Goal: Task Accomplishment & Management: Complete application form

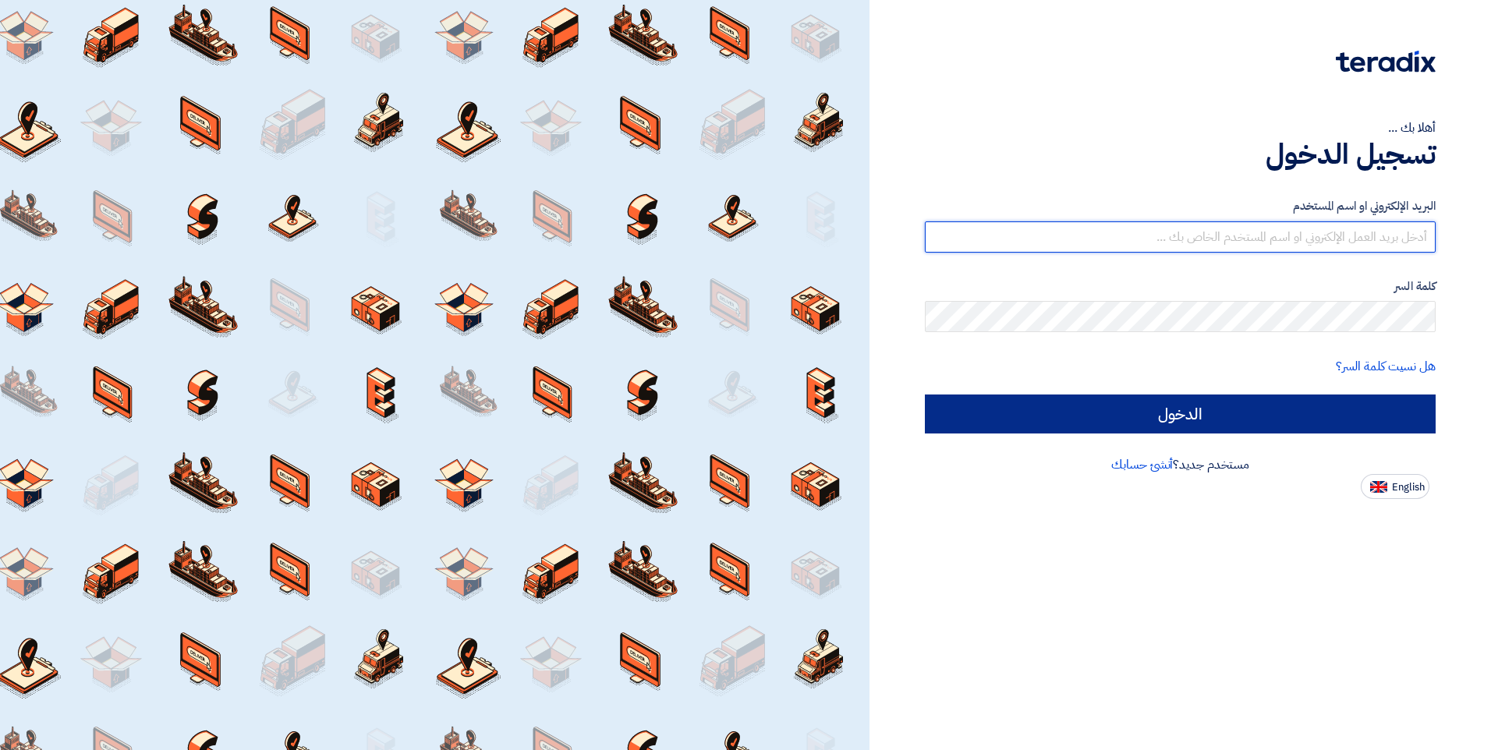
type input "[EMAIL_ADDRESS][DOMAIN_NAME]"
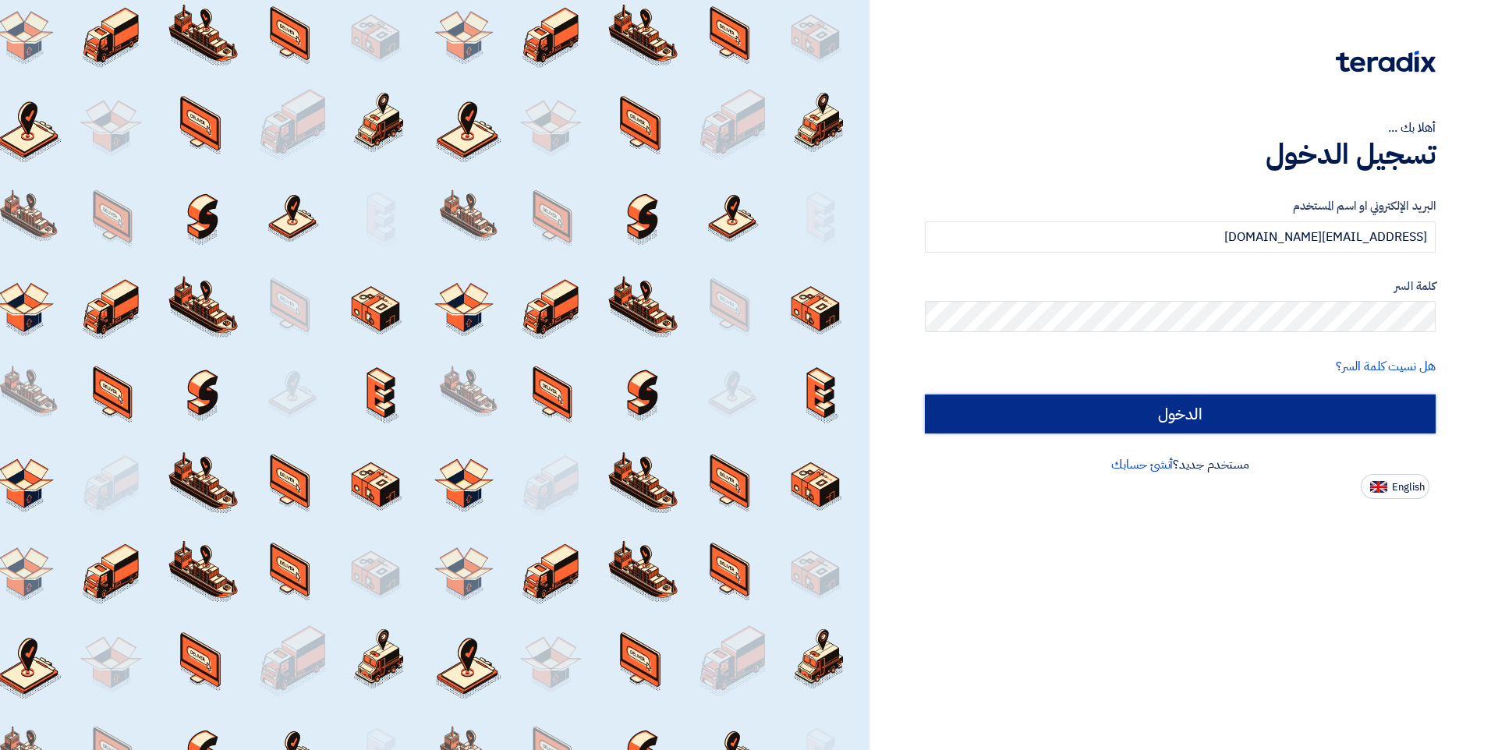
click at [1094, 424] on input "الدخول" at bounding box center [1180, 414] width 511 height 39
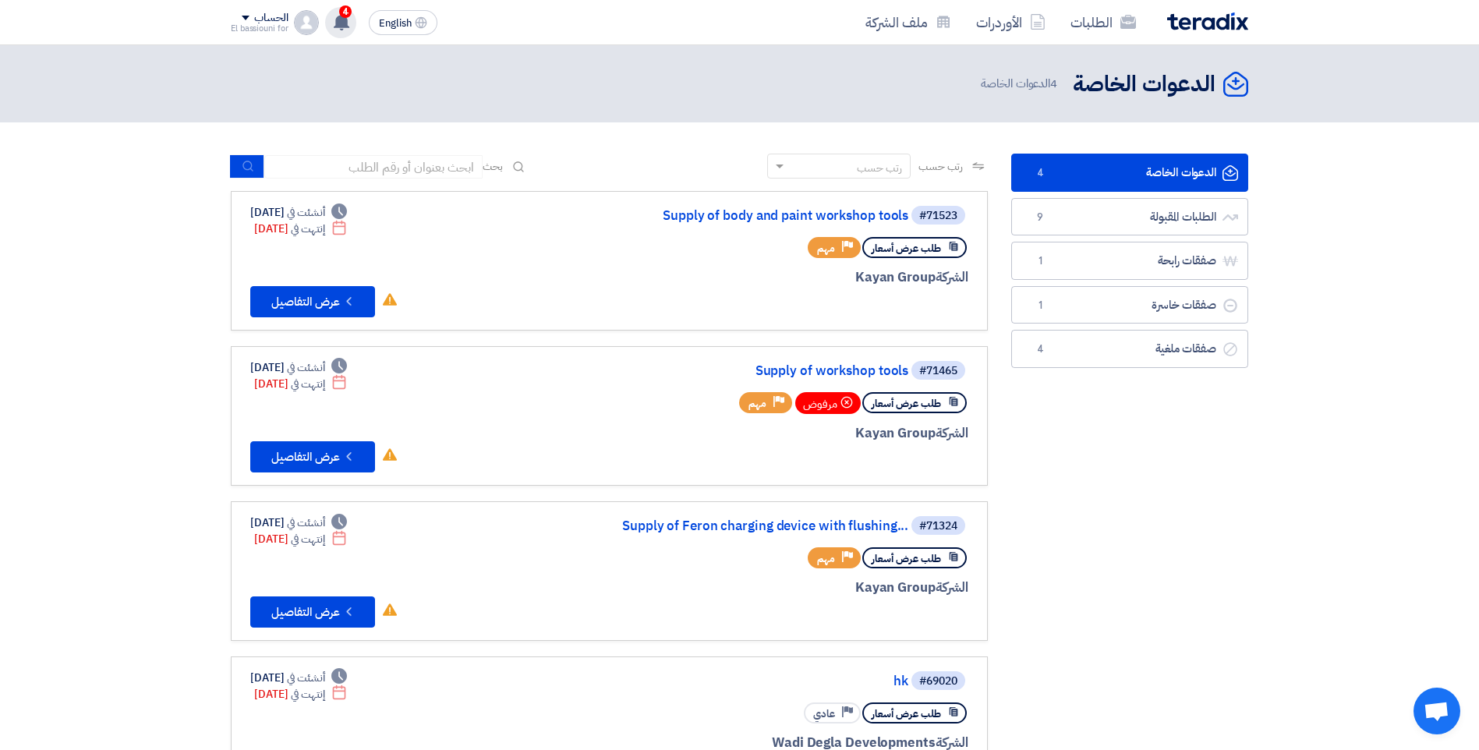
click at [343, 13] on span "4" at bounding box center [345, 11] width 12 height 12
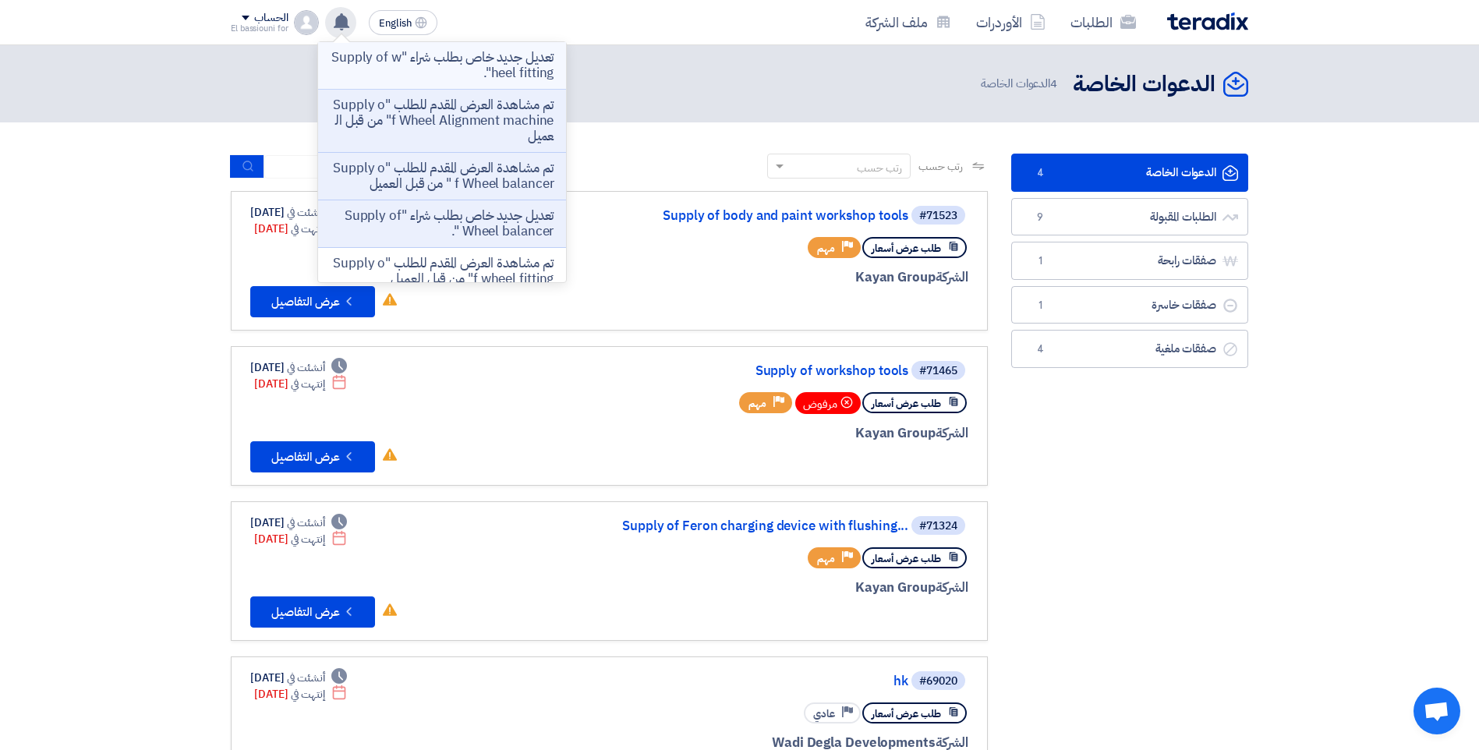
click at [468, 66] on p "تعديل جديد خاص بطلب شراء "Supply of wheel fitting"." at bounding box center [442, 65] width 223 height 31
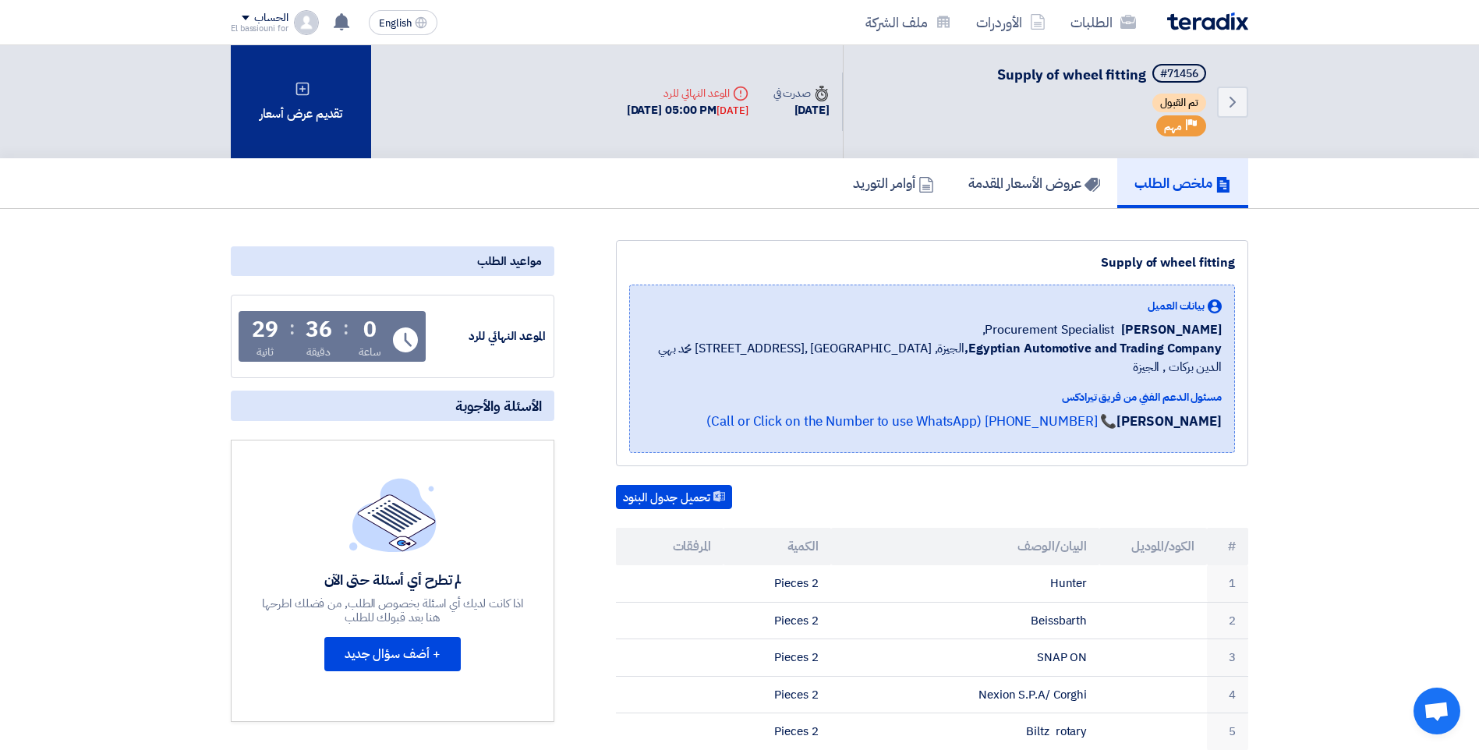
click at [299, 101] on div "تقديم عرض أسعار" at bounding box center [301, 101] width 140 height 113
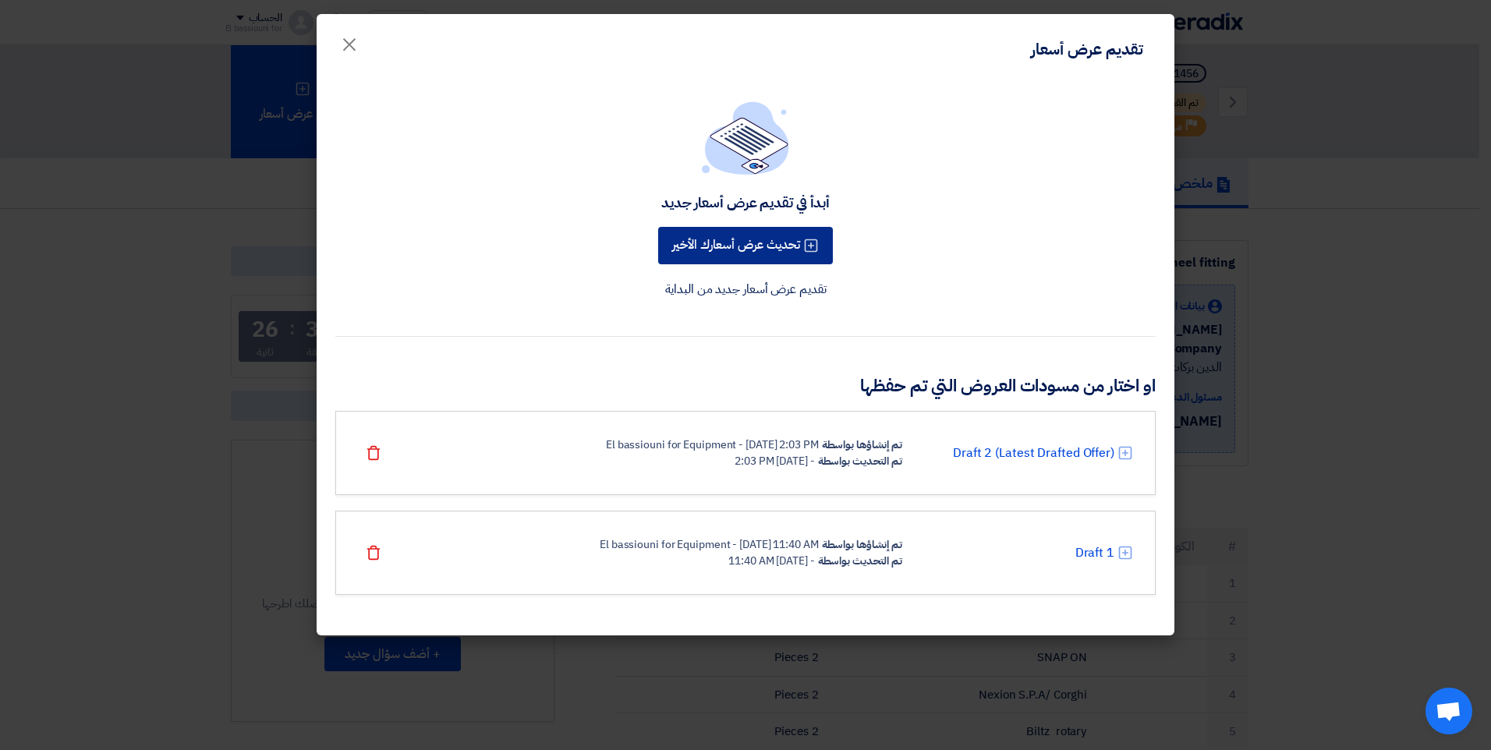
click at [678, 243] on button "تحديث عرض أسعارك الأخير" at bounding box center [745, 245] width 175 height 37
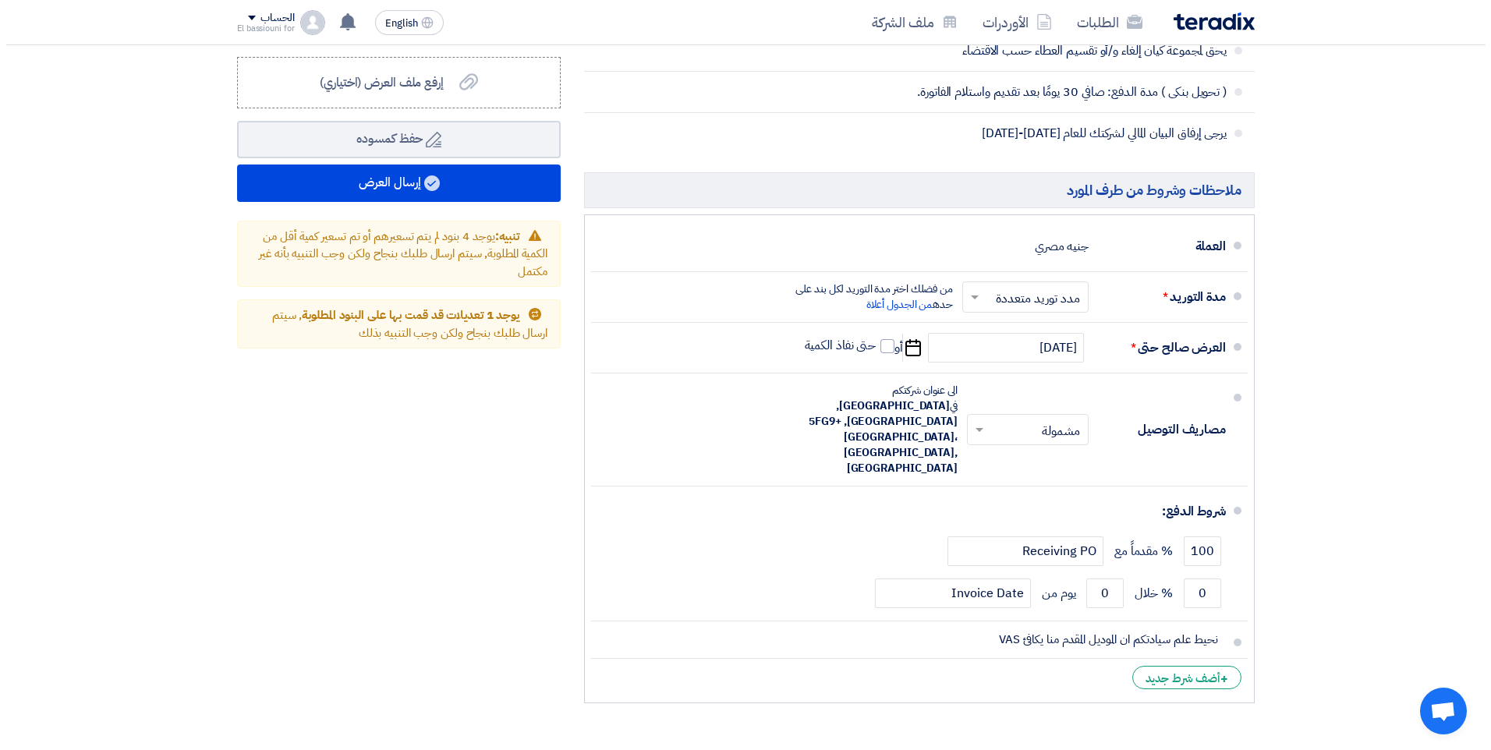
scroll to position [1228, 0]
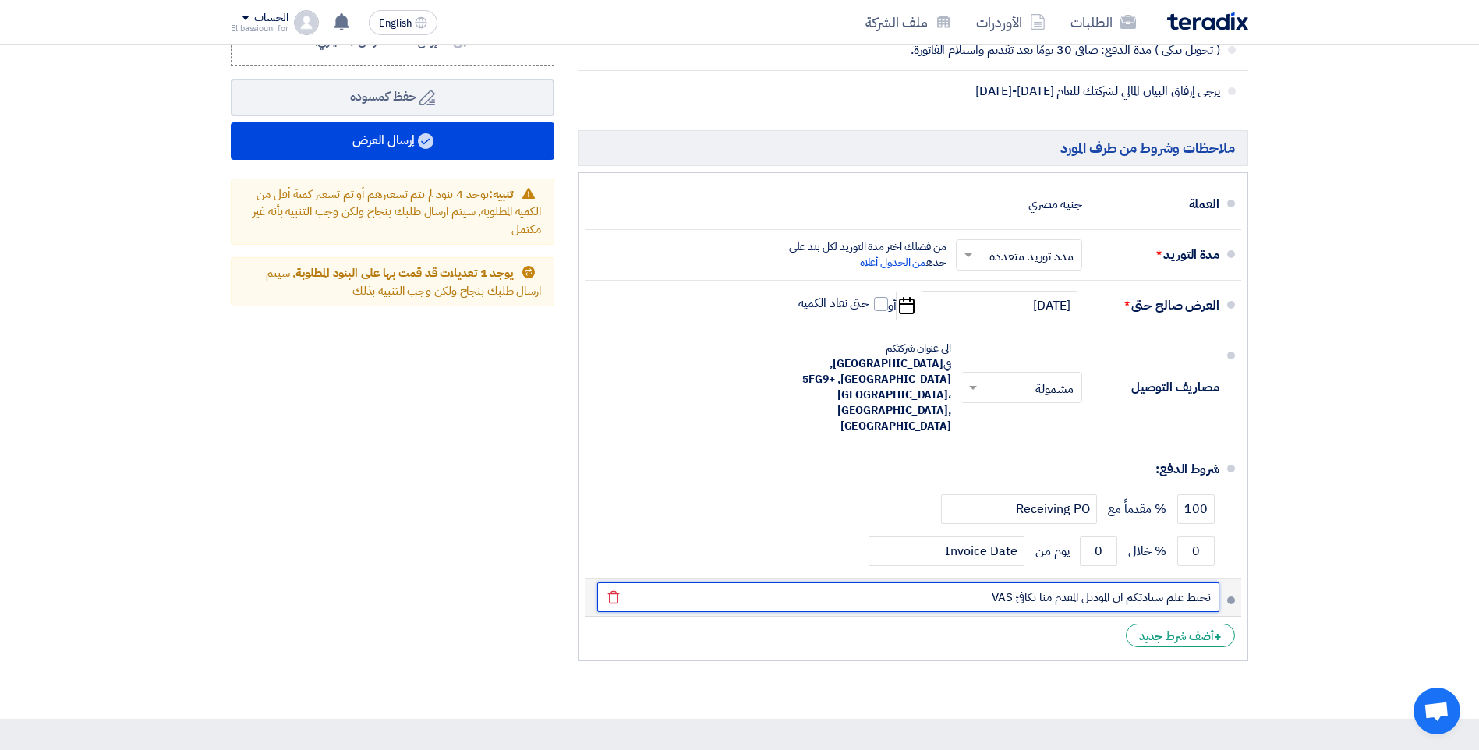
click at [994, 583] on input "نحيط علم سيادتكم ان الموديل المقدم منا يكافئ VAS" at bounding box center [908, 598] width 622 height 30
click at [1000, 583] on input "نحيط علم سيادتكم ان الموديل المقدم منا يكافئ VAS" at bounding box center [908, 598] width 622 height 30
paste input "6645"
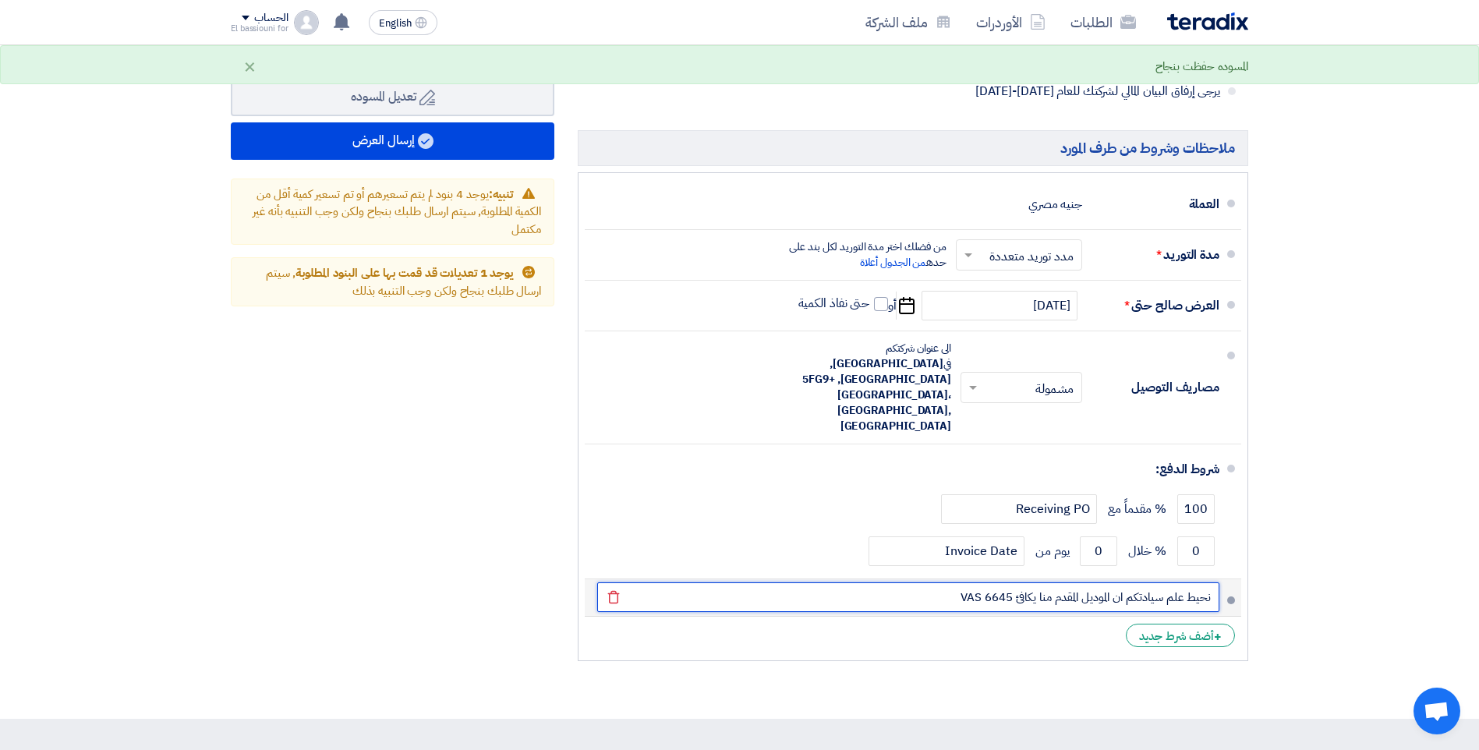
type input "نحيط علم سيادتكم ان الموديل المقدم منا يكافئ VAS 6645"
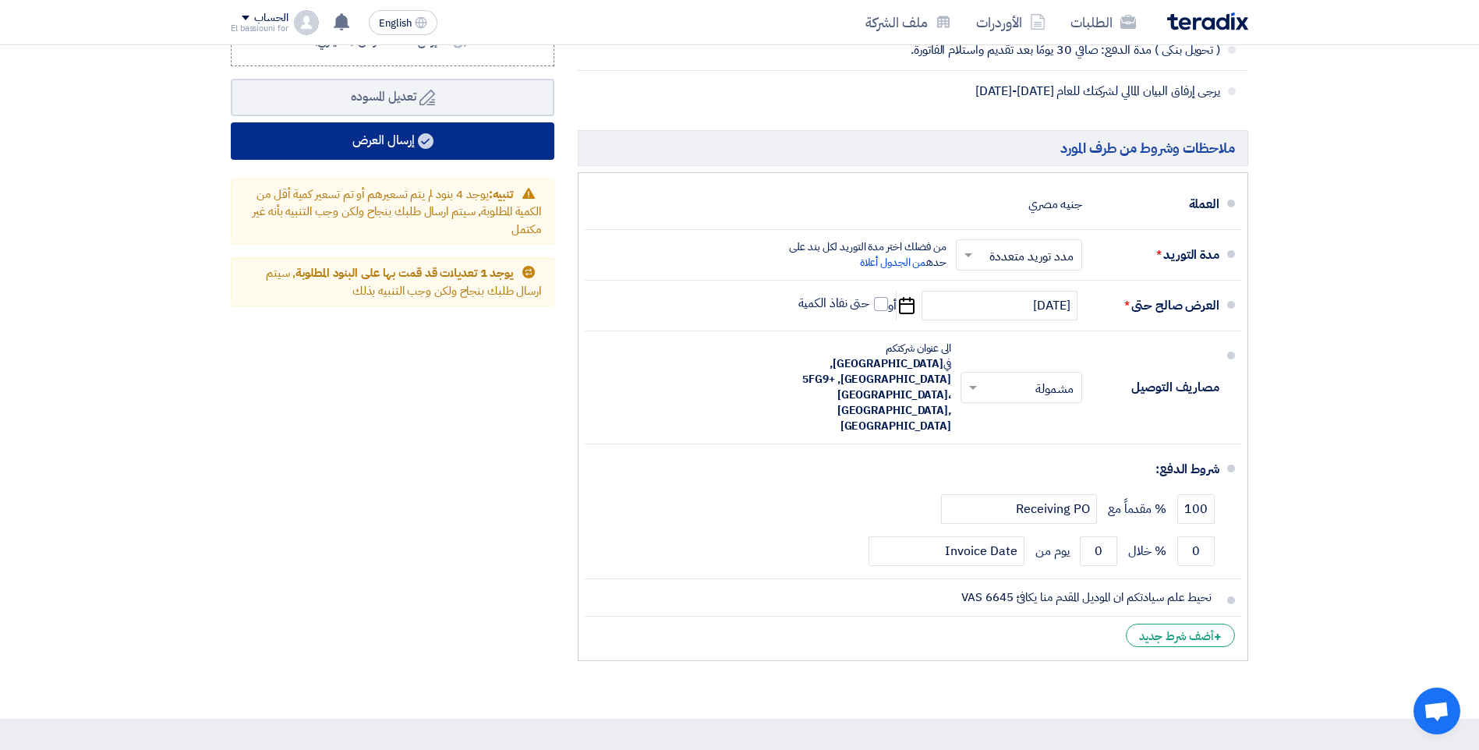
click at [411, 150] on button "إرسال العرض" at bounding box center [393, 140] width 324 height 37
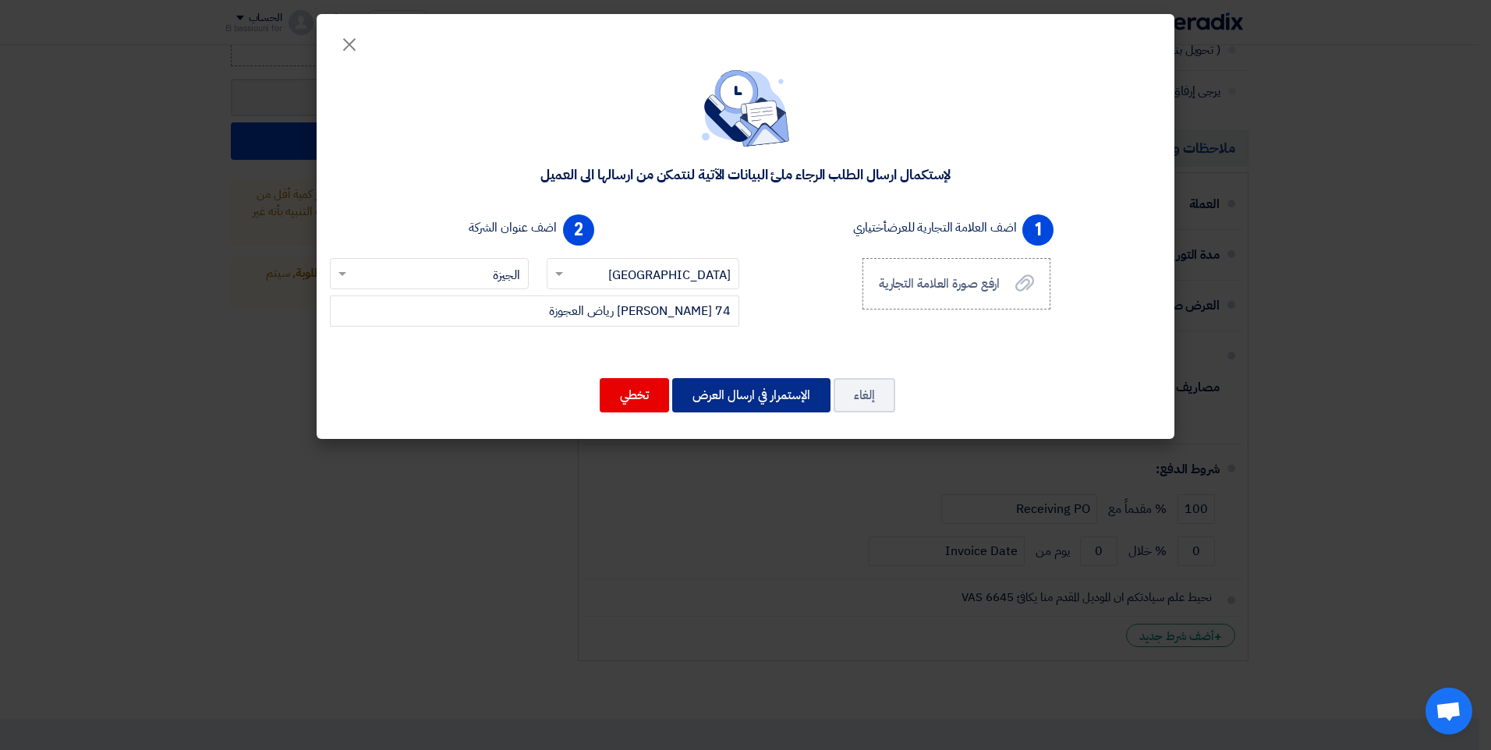
click at [746, 403] on button "الإستمرار في ارسال العرض" at bounding box center [751, 395] width 158 height 34
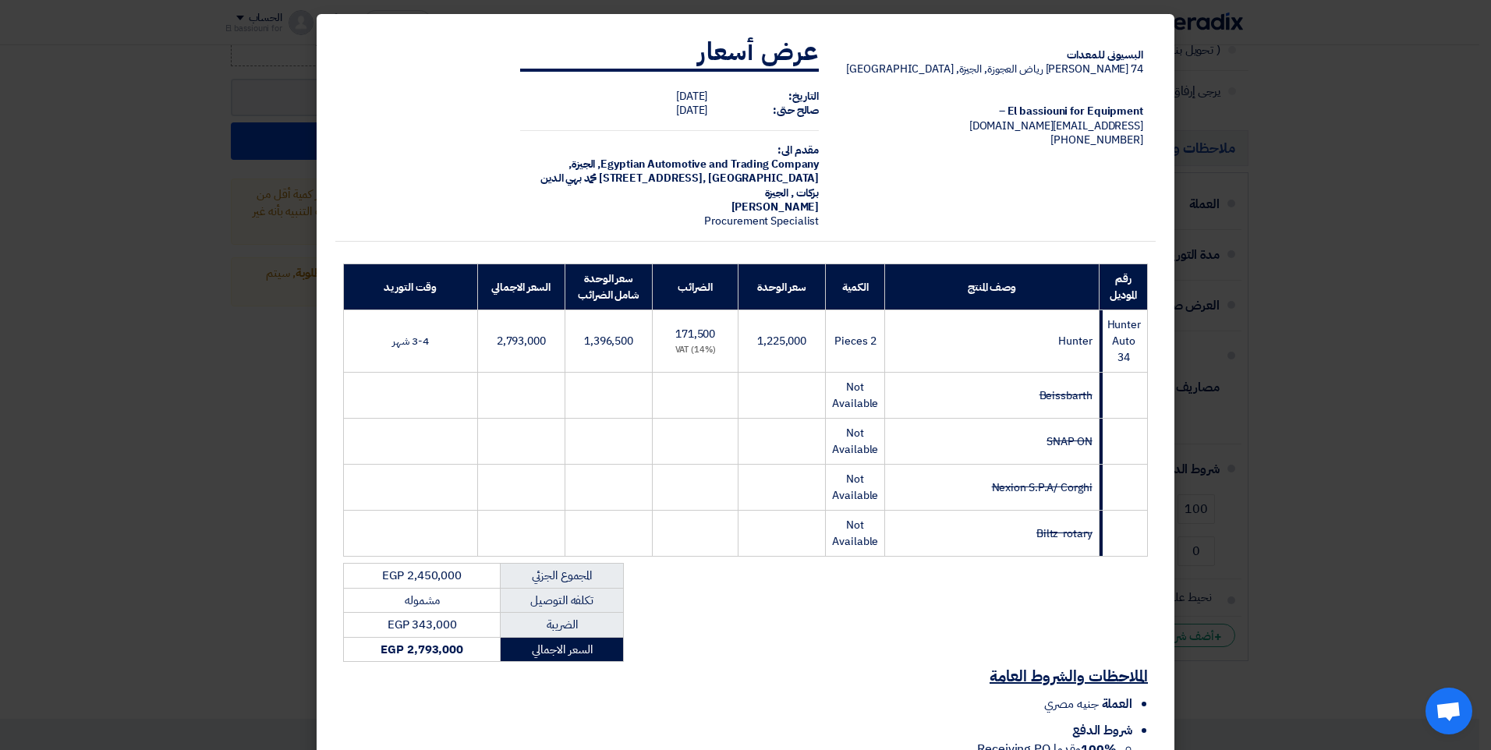
scroll to position [166, 0]
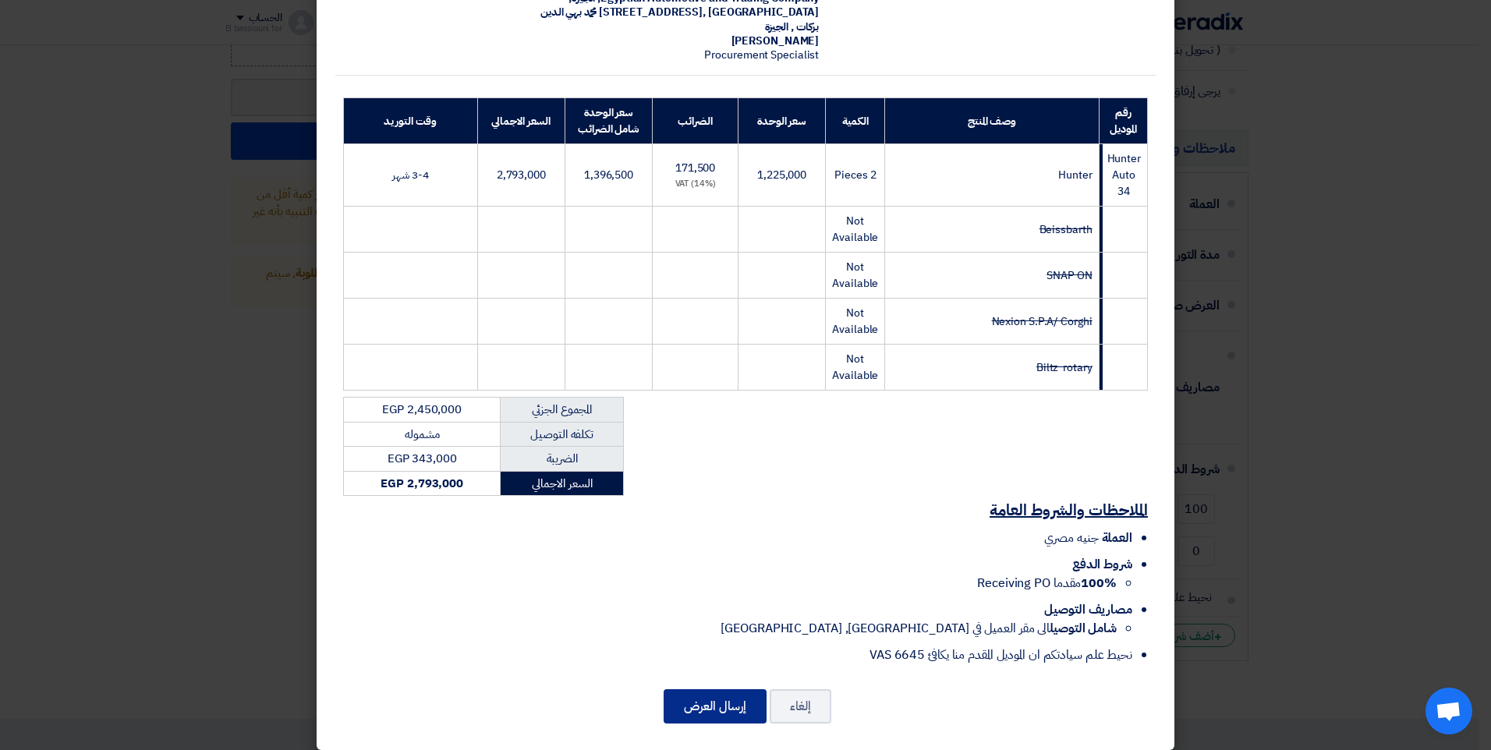
click at [700, 693] on button "إرسال العرض" at bounding box center [715, 706] width 103 height 34
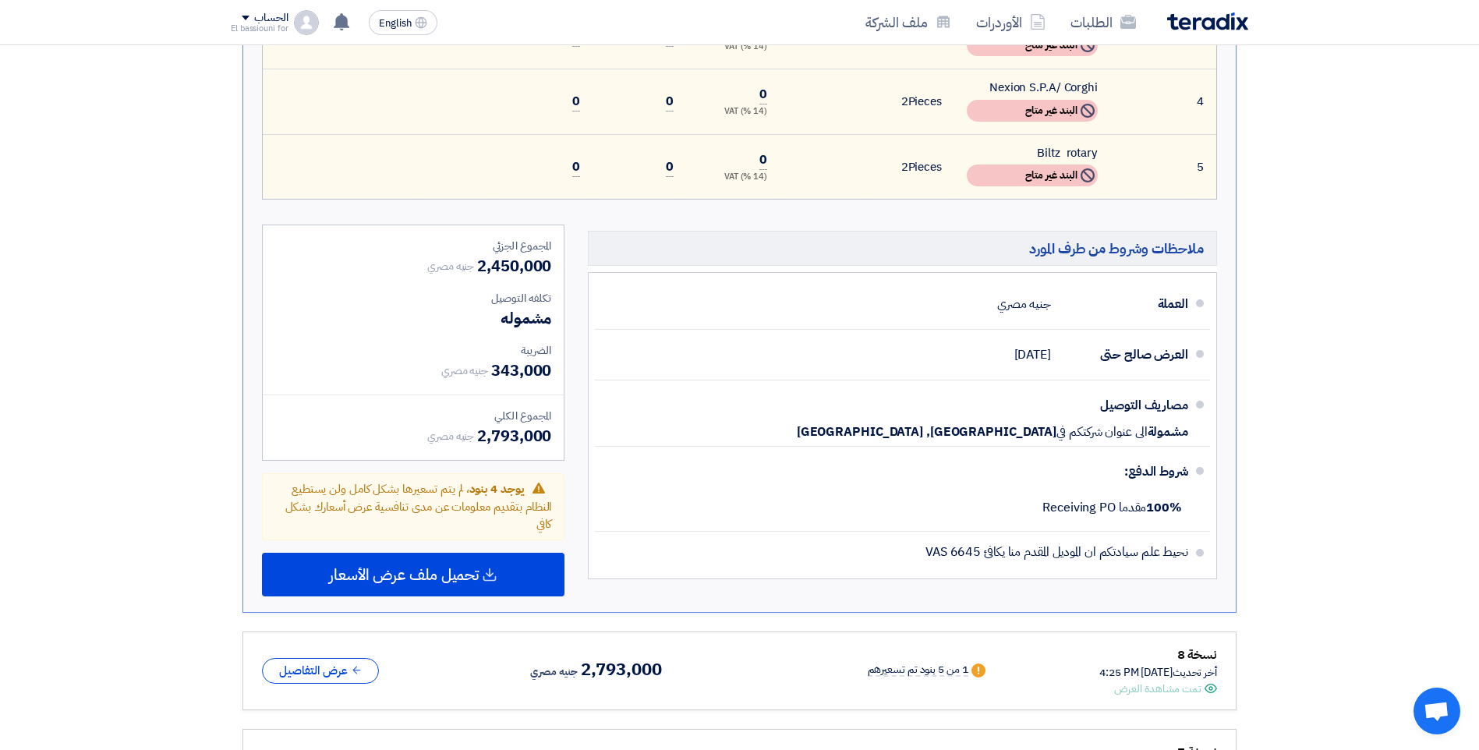
scroll to position [739, 0]
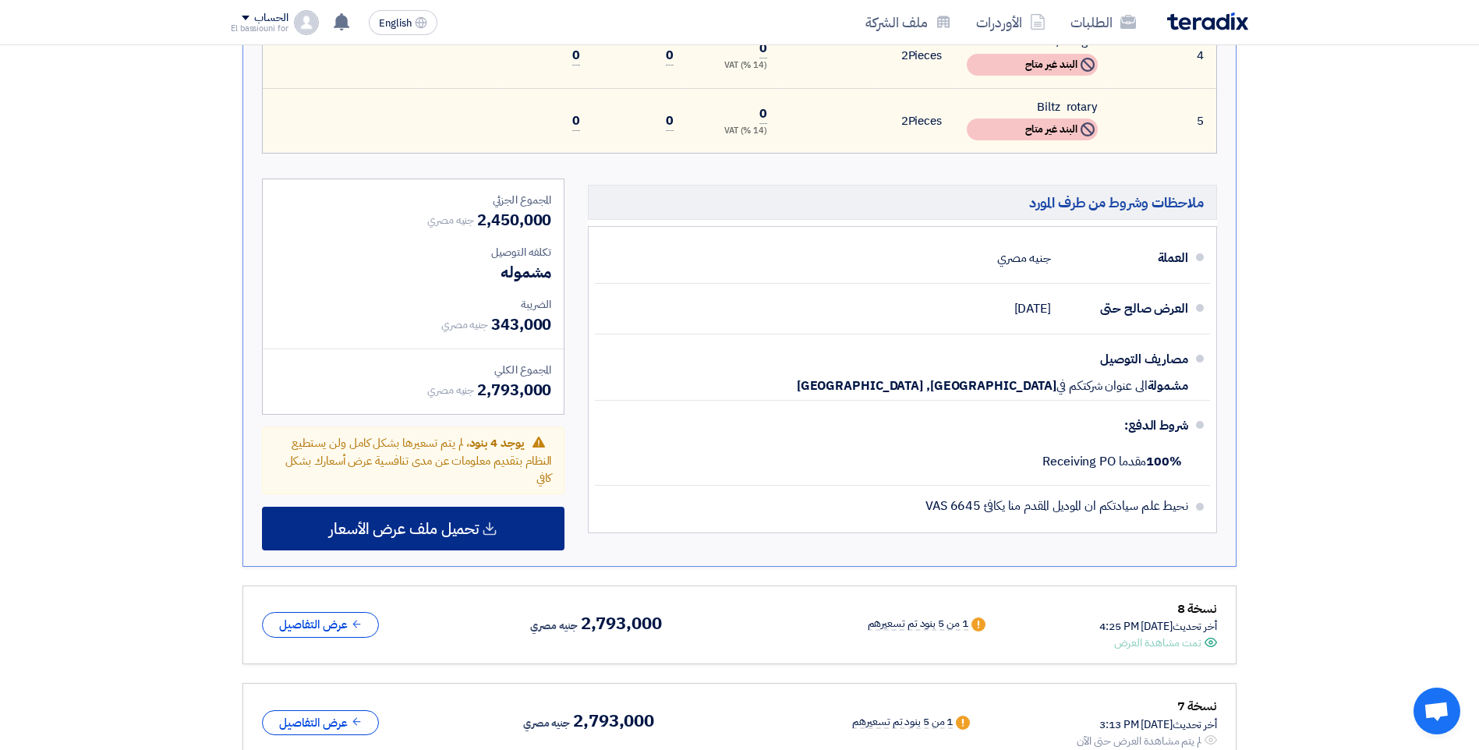
click at [369, 530] on span "تحميل ملف عرض الأسعار" at bounding box center [404, 529] width 150 height 14
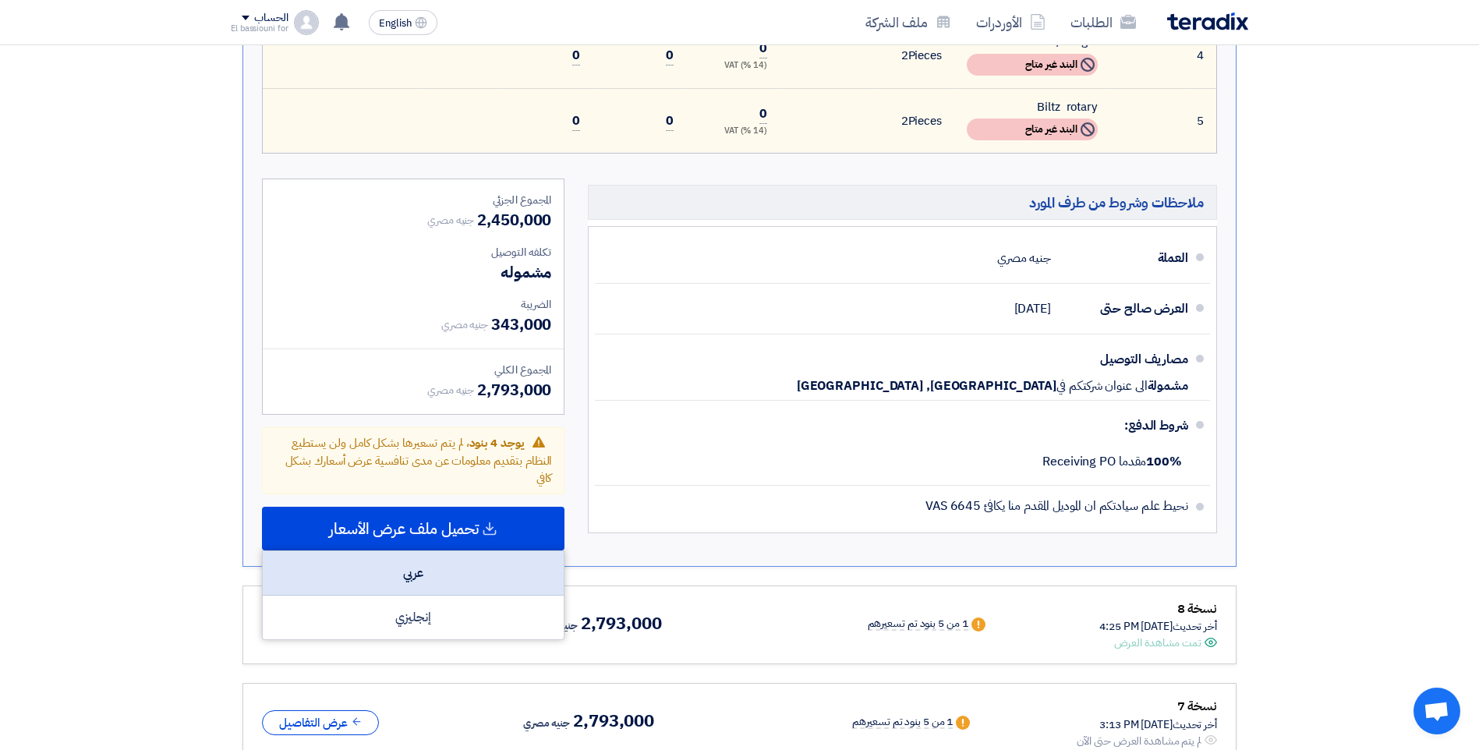
click at [400, 561] on div "عربي" at bounding box center [413, 573] width 301 height 44
